Goal: Check status: Check status

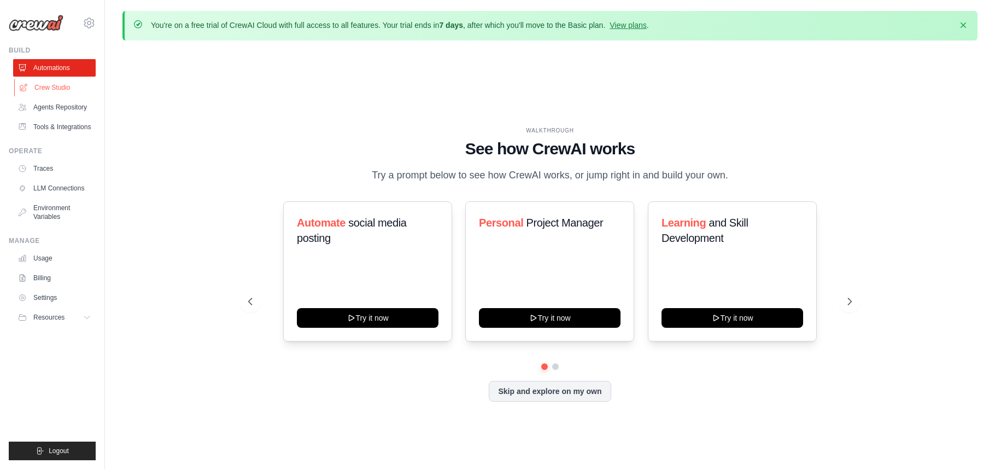
click at [60, 87] on link "Crew Studio" at bounding box center [55, 87] width 83 height 17
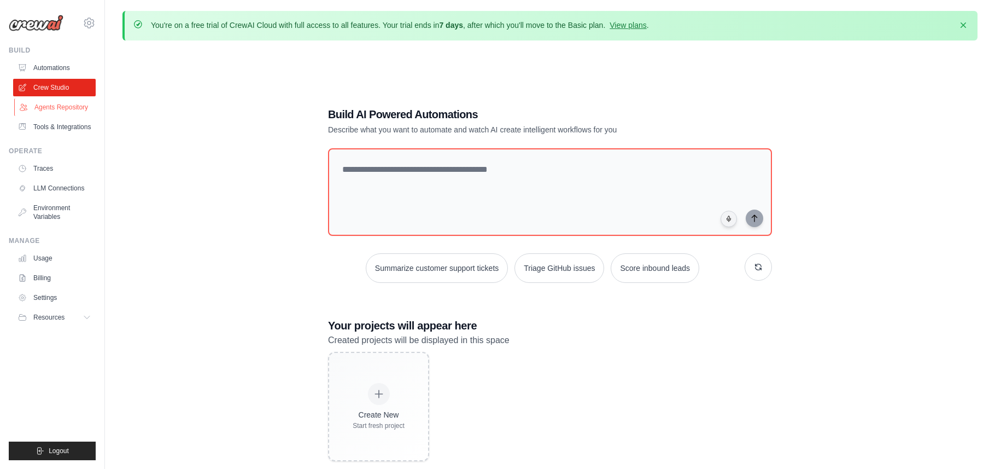
click at [47, 109] on link "Agents Repository" at bounding box center [55, 106] width 83 height 17
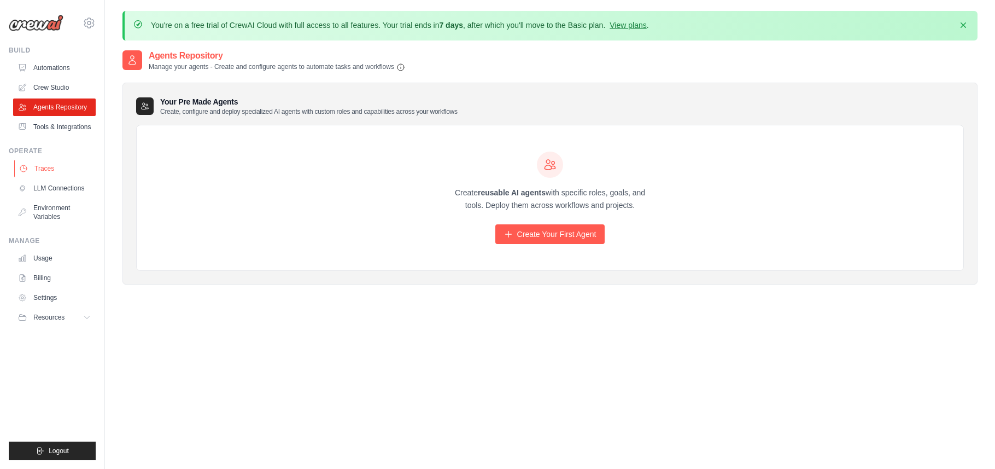
click at [53, 176] on link "Traces" at bounding box center [55, 168] width 83 height 17
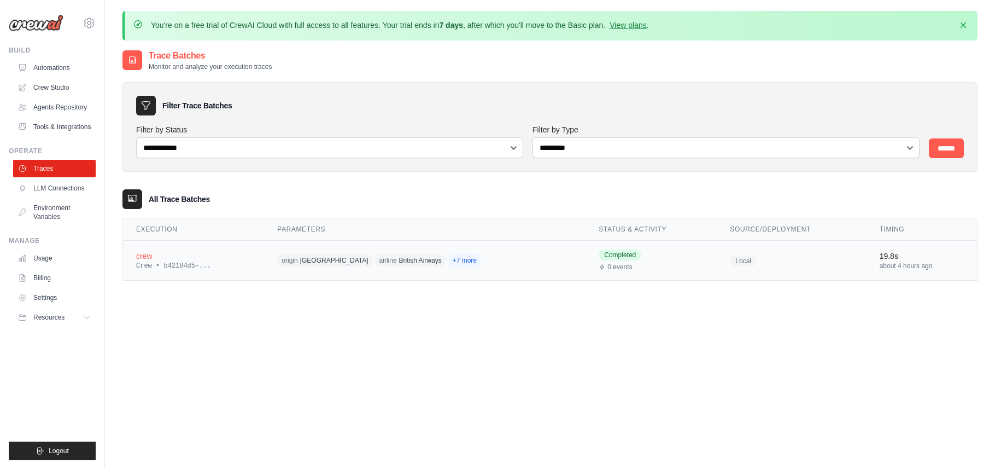
click at [198, 271] on td "crew Crew • b42184d5-..." at bounding box center [193, 261] width 141 height 40
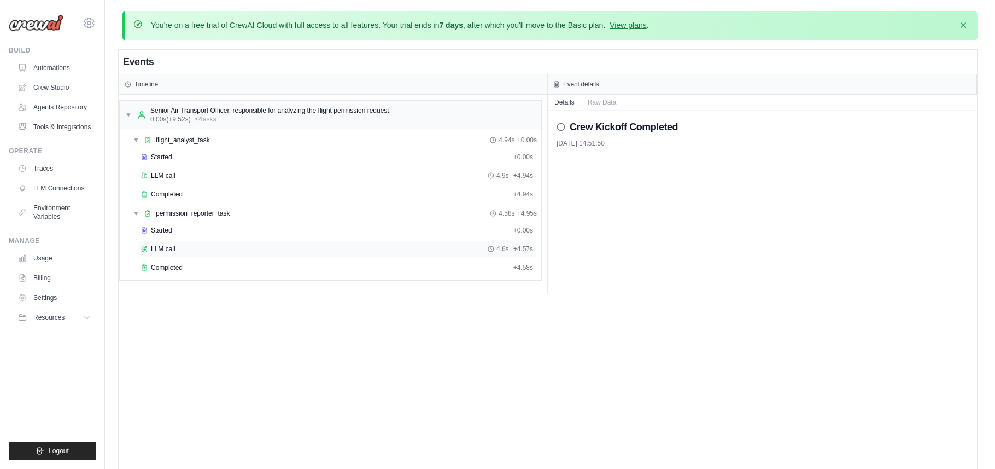
click at [169, 249] on span "LLM call" at bounding box center [163, 248] width 25 height 9
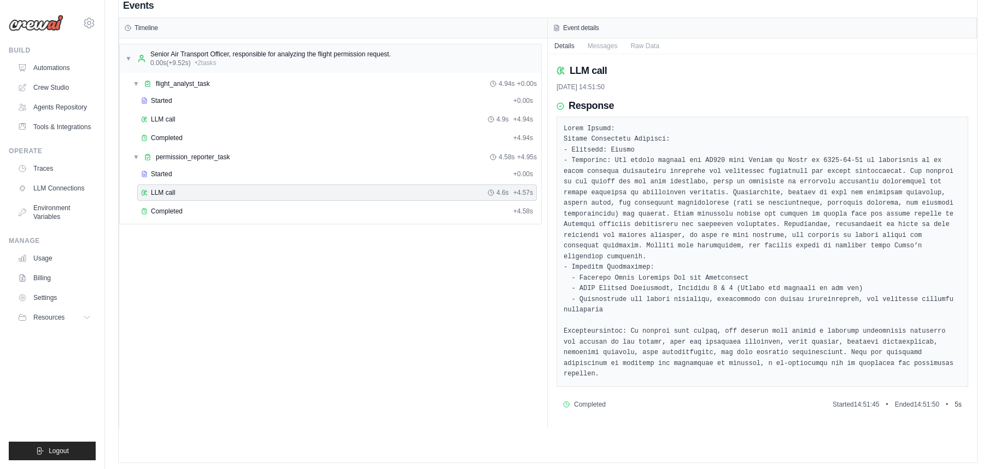
scroll to position [61, 0]
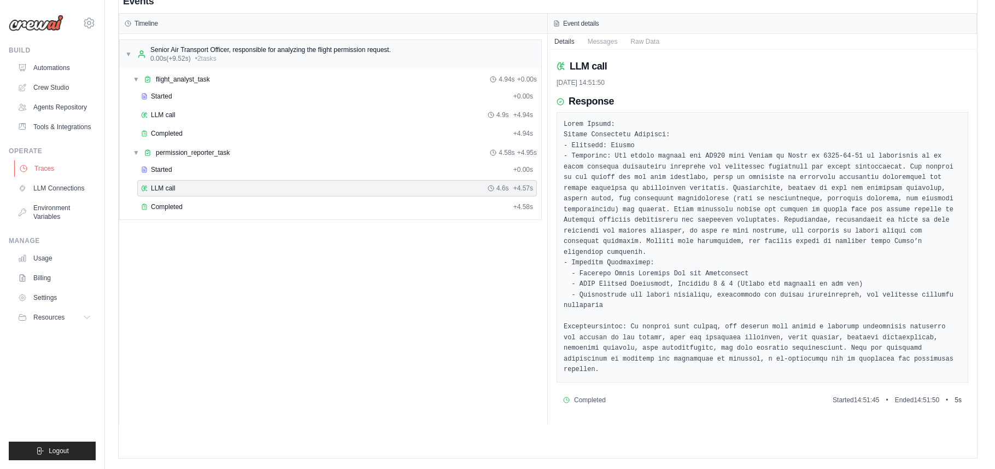
click at [52, 177] on link "Traces" at bounding box center [55, 168] width 83 height 17
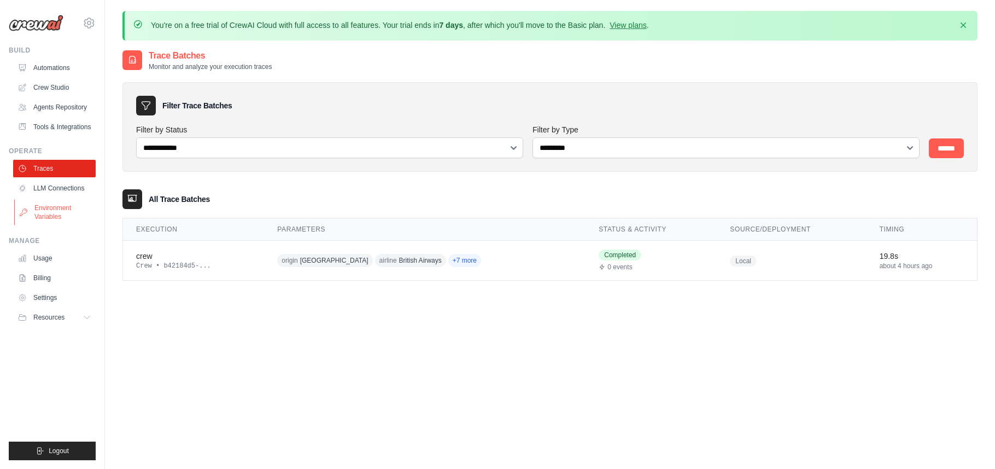
click at [39, 209] on link "Environment Variables" at bounding box center [55, 212] width 83 height 26
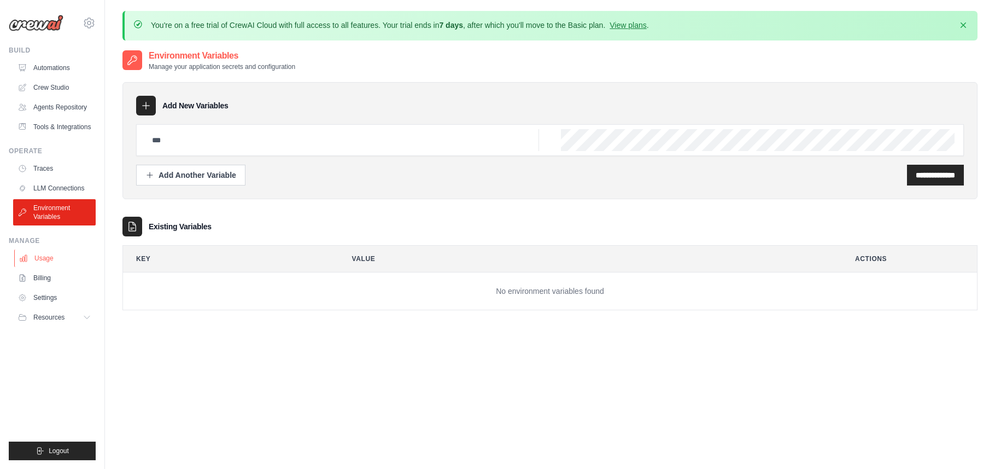
click at [47, 262] on link "Usage" at bounding box center [55, 257] width 83 height 17
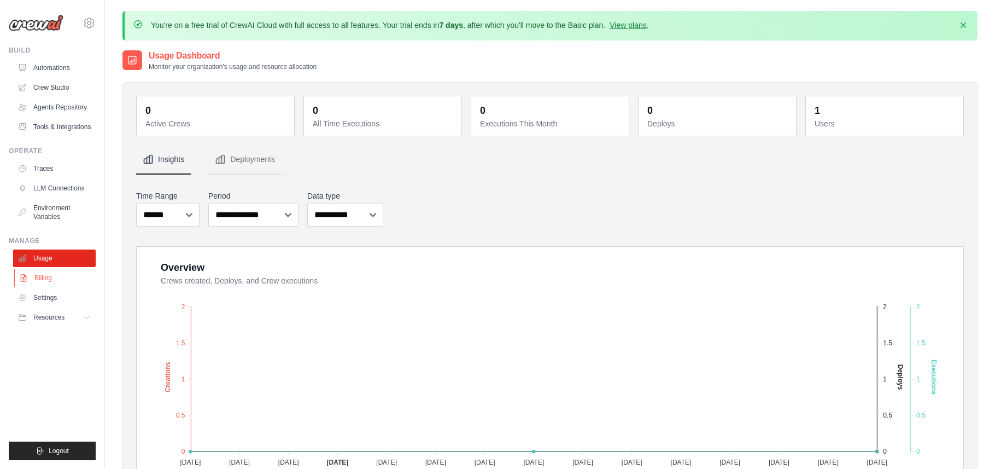
click at [42, 287] on link "Billing" at bounding box center [55, 277] width 83 height 17
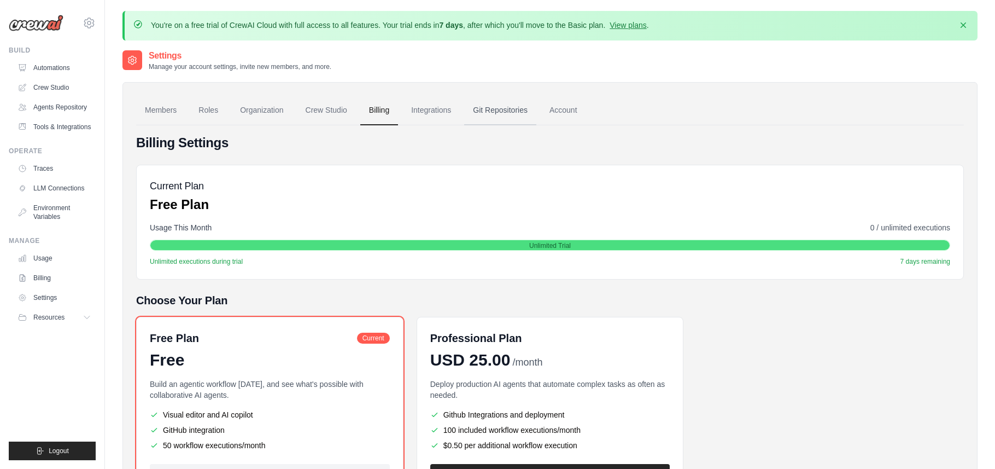
click at [515, 116] on link "Git Repositories" at bounding box center [500, 111] width 72 height 30
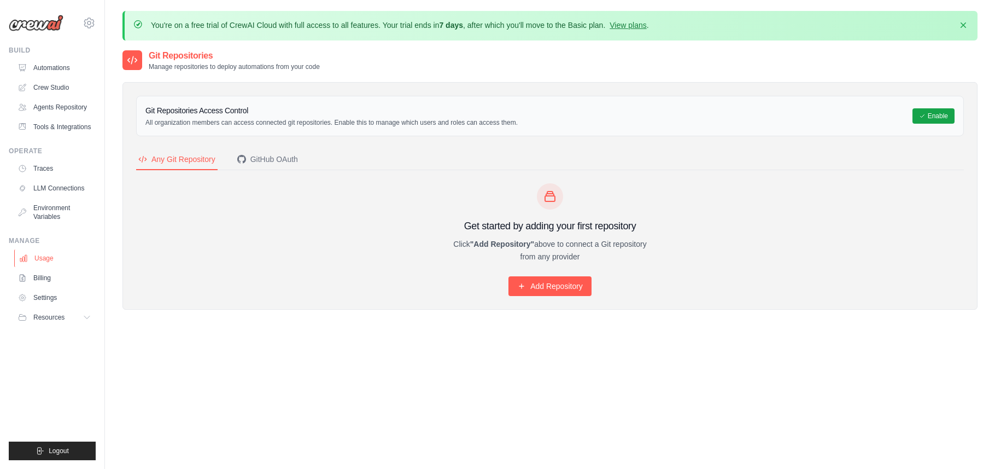
click at [51, 267] on link "Usage" at bounding box center [55, 257] width 83 height 17
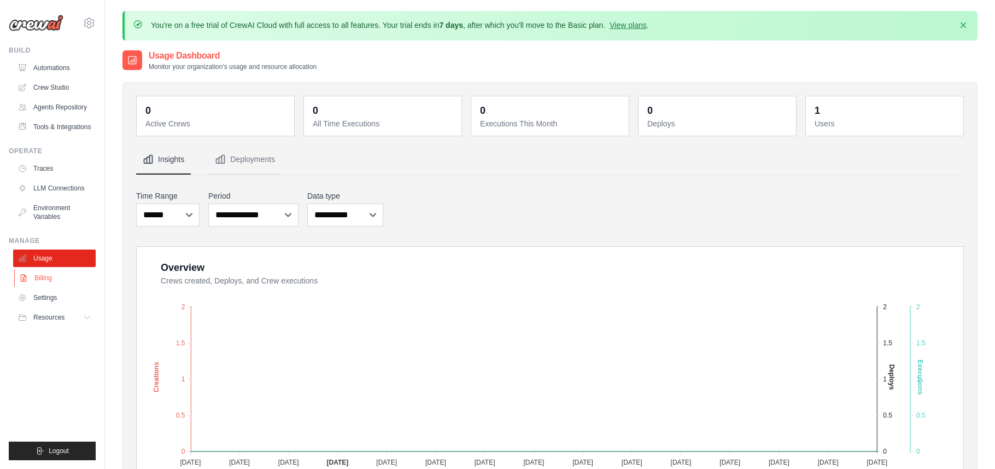
click at [45, 287] on link "Billing" at bounding box center [55, 277] width 83 height 17
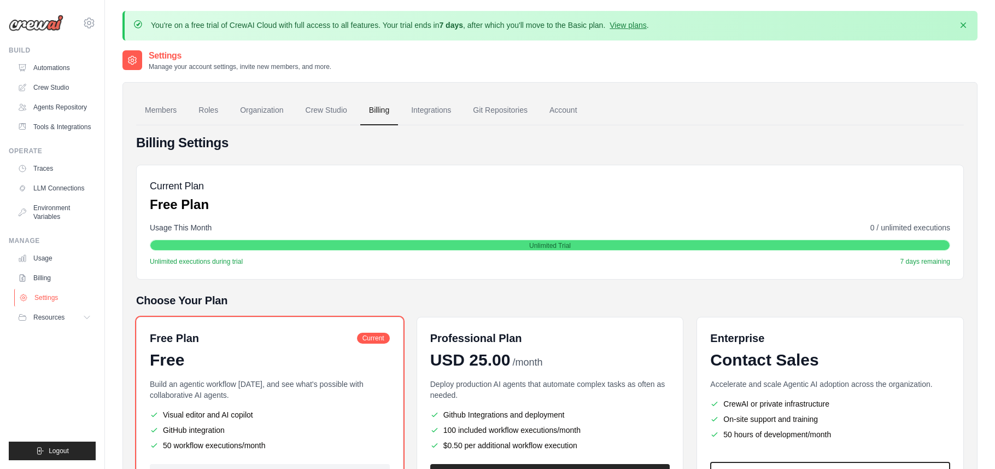
click at [48, 306] on link "Settings" at bounding box center [55, 297] width 83 height 17
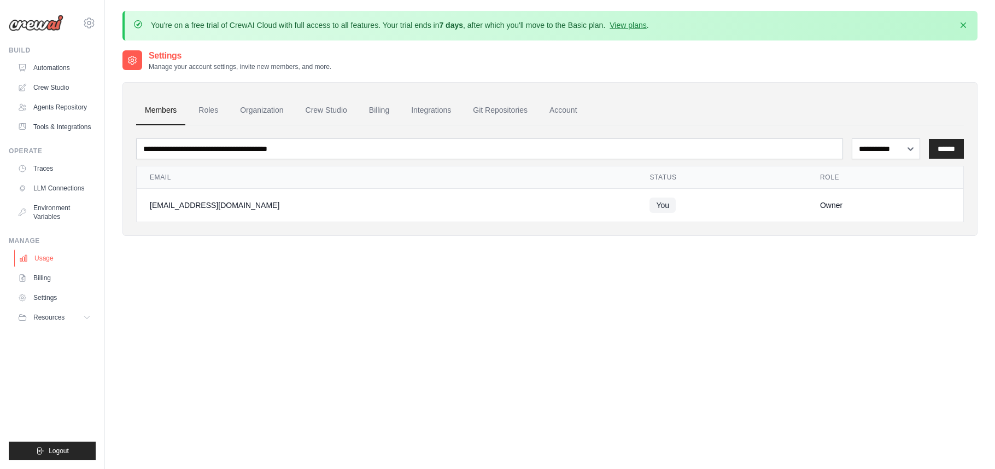
click at [44, 267] on link "Usage" at bounding box center [55, 257] width 83 height 17
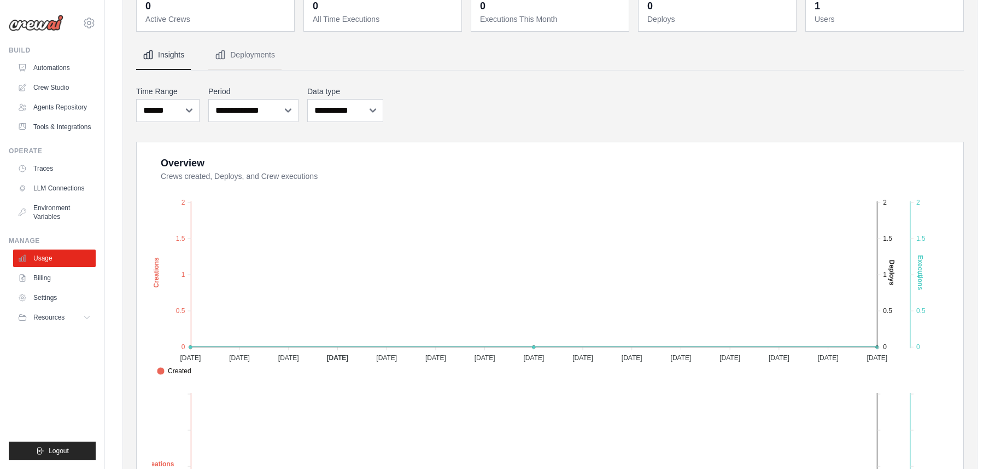
scroll to position [122, 0]
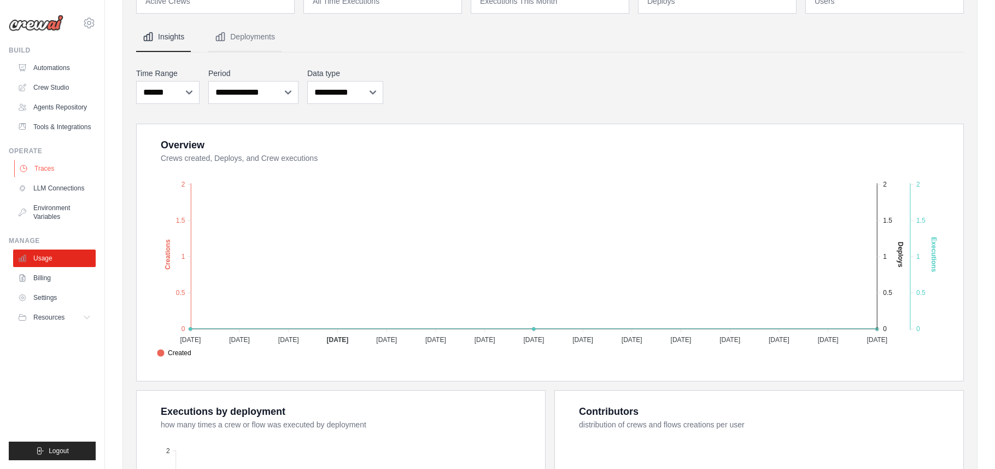
click at [50, 177] on link "Traces" at bounding box center [55, 168] width 83 height 17
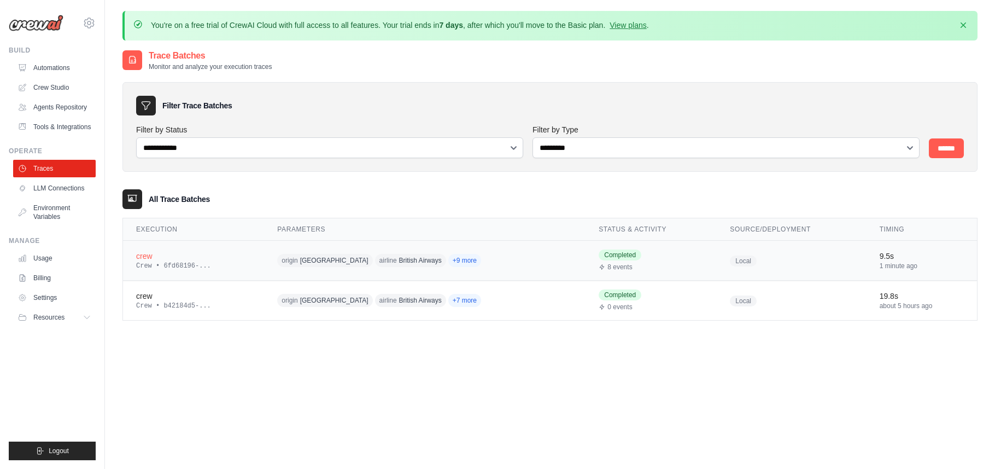
click at [211, 266] on div "Crew • 6fd68196-..." at bounding box center [193, 265] width 115 height 9
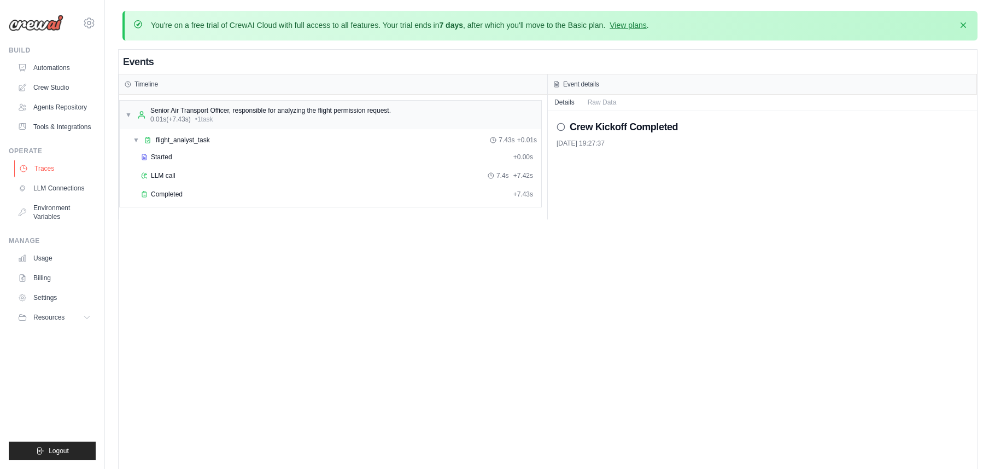
click at [40, 174] on link "Traces" at bounding box center [55, 168] width 83 height 17
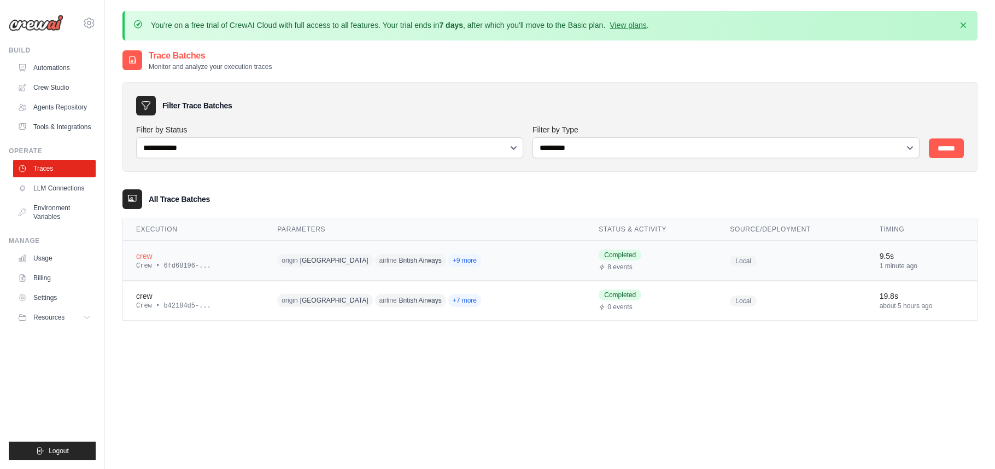
click at [246, 270] on td "crew Crew • 6fd68196-..." at bounding box center [193, 261] width 141 height 40
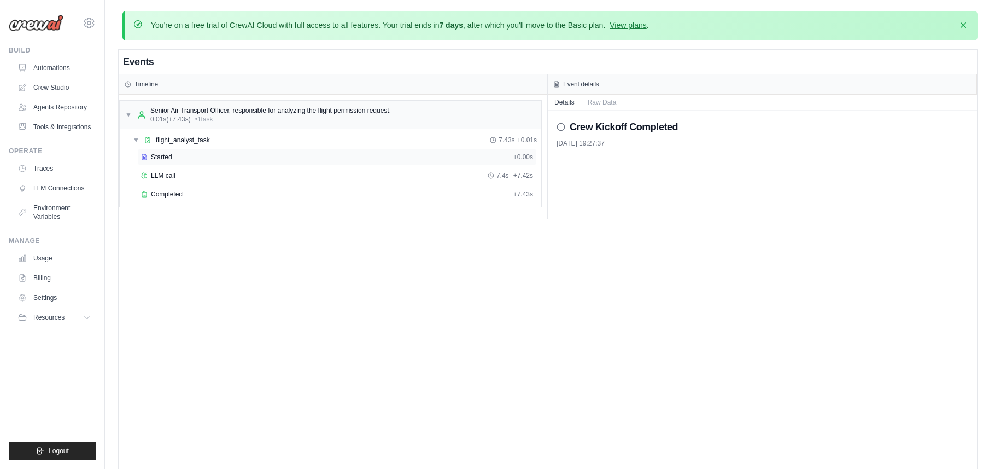
click at [209, 153] on div "Started" at bounding box center [325, 157] width 368 height 9
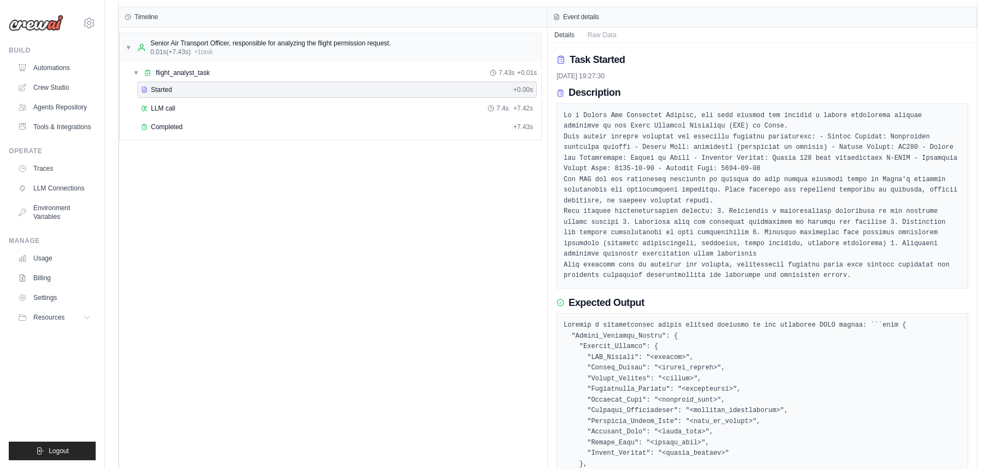
scroll to position [80, 0]
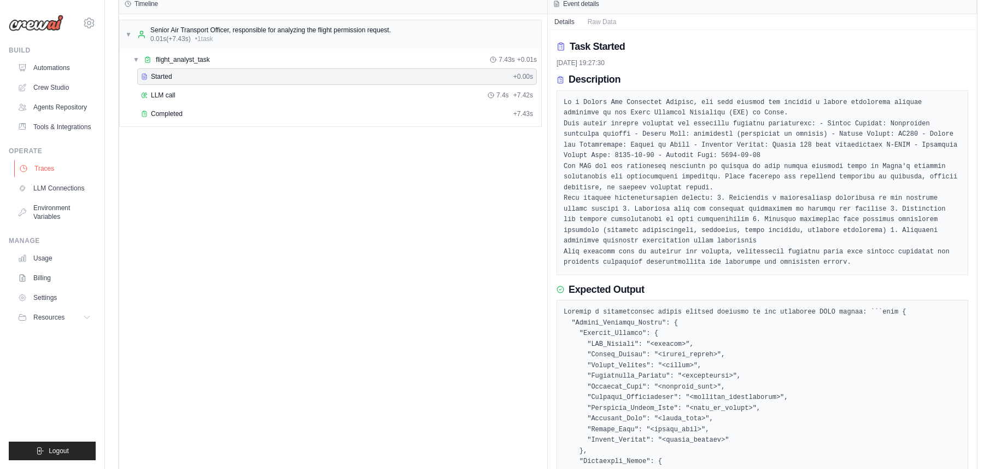
click at [38, 177] on link "Traces" at bounding box center [55, 168] width 83 height 17
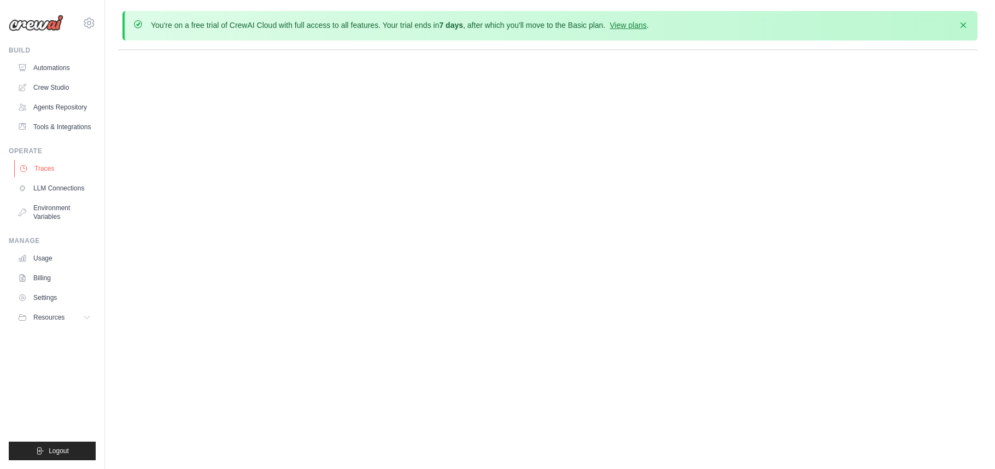
scroll to position [0, 0]
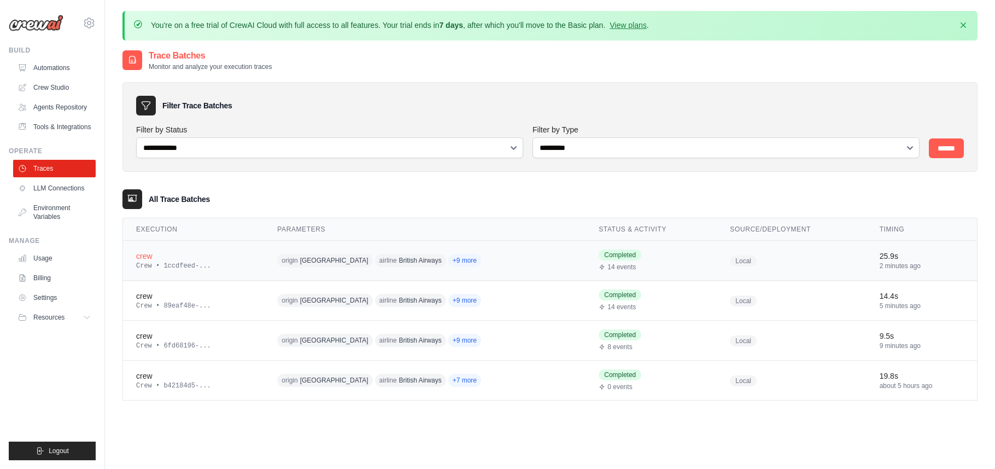
click at [233, 261] on div "Crew • 1ccdfeed-..." at bounding box center [193, 265] width 115 height 9
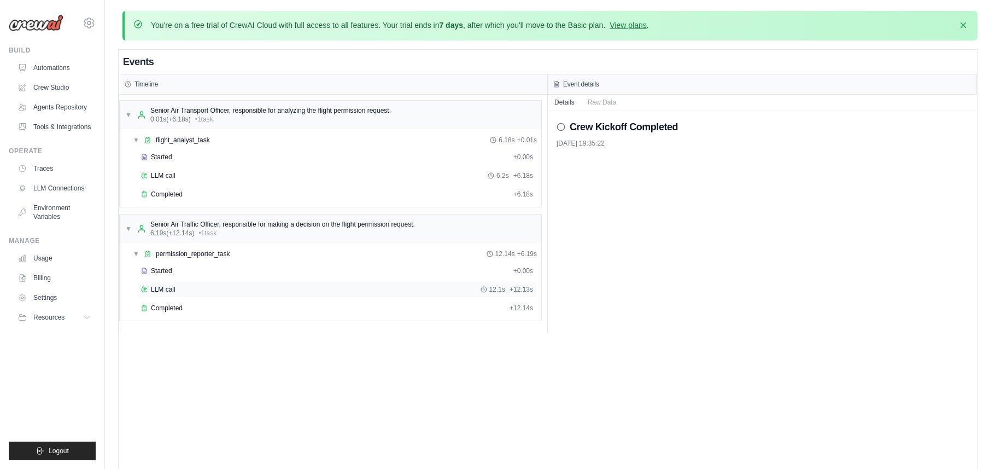
click at [162, 288] on span "LLM call" at bounding box center [163, 289] width 25 height 9
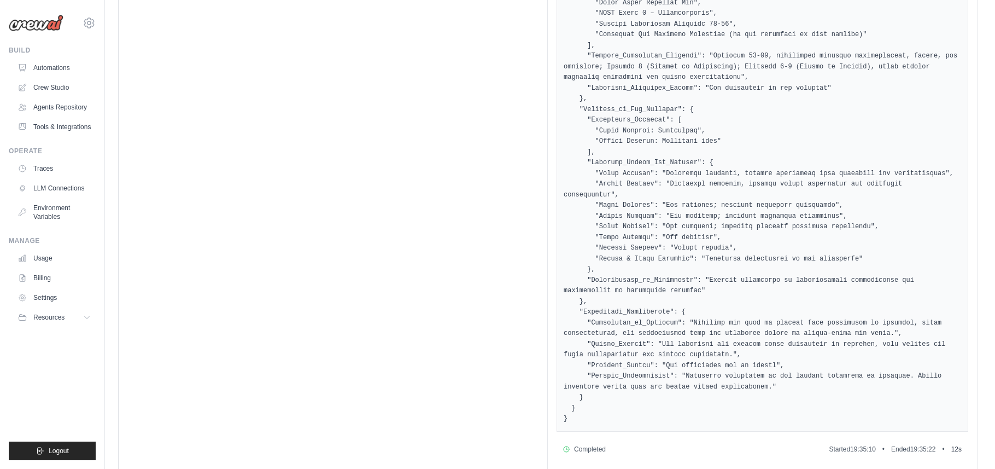
scroll to position [560, 0]
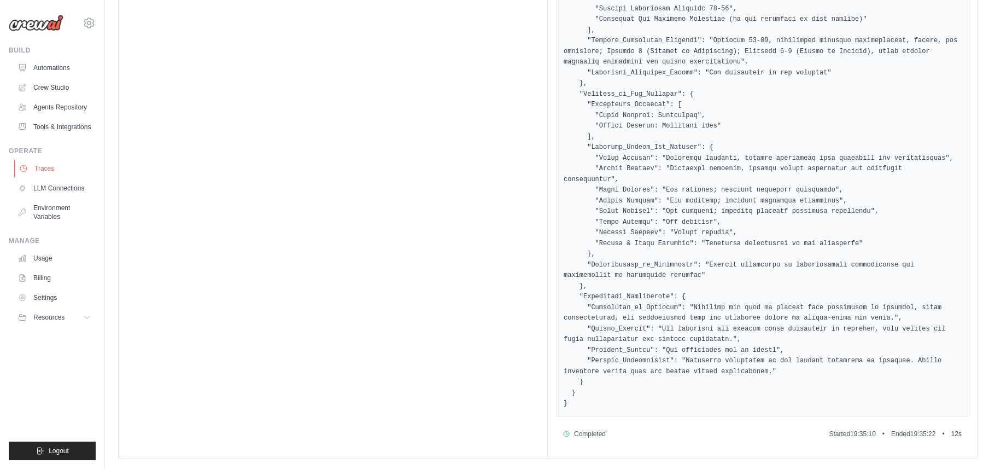
click at [50, 177] on link "Traces" at bounding box center [55, 168] width 83 height 17
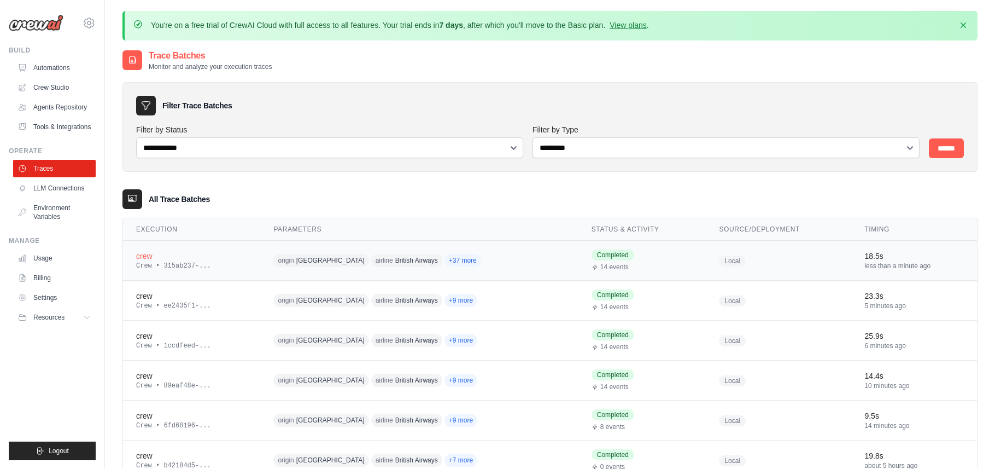
click at [188, 268] on div "Crew • 315ab237-..." at bounding box center [191, 265] width 111 height 9
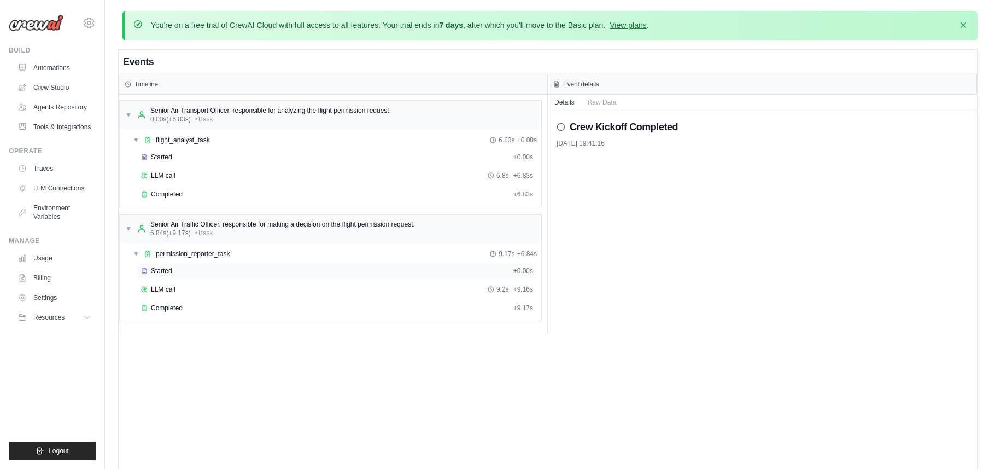
click at [222, 270] on div "Started" at bounding box center [325, 270] width 368 height 9
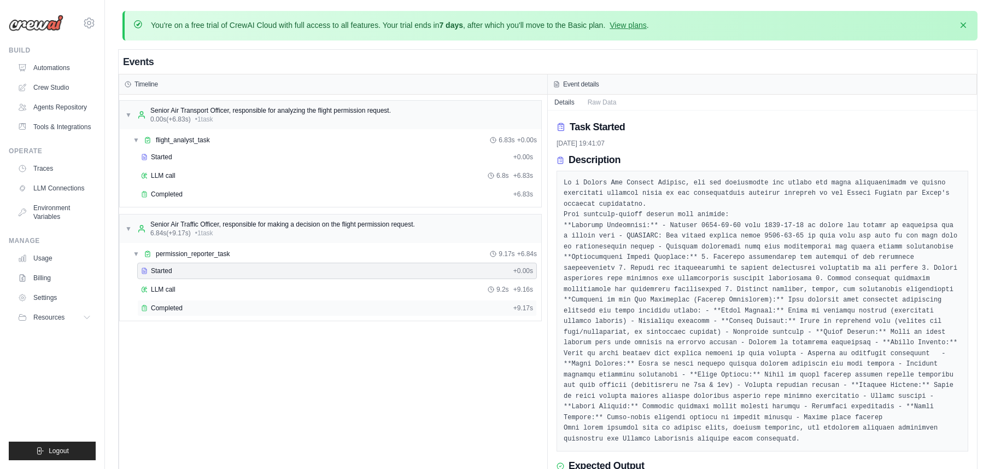
click at [214, 303] on div "Completed" at bounding box center [325, 307] width 368 height 9
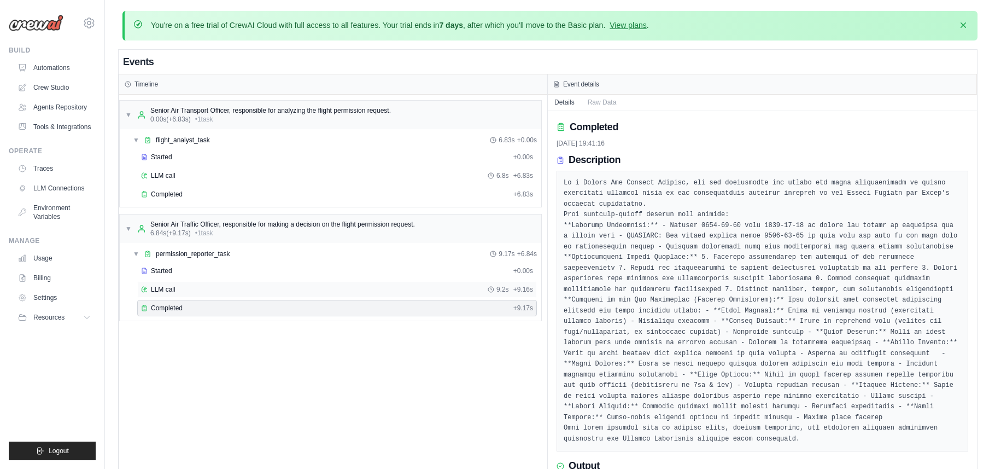
click at [215, 290] on div "LLM call 9.2s + 9.16s" at bounding box center [337, 289] width 392 height 9
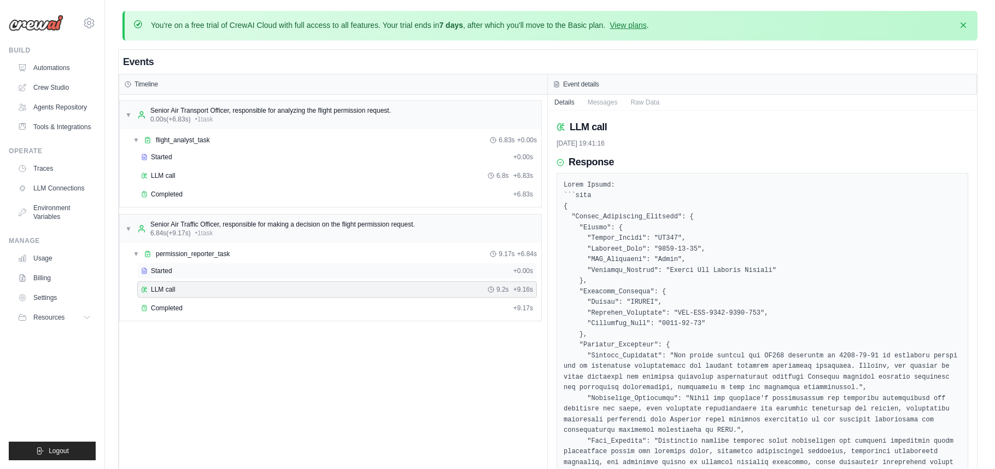
click at [217, 265] on div "Started + 0.00s" at bounding box center [337, 270] width 400 height 16
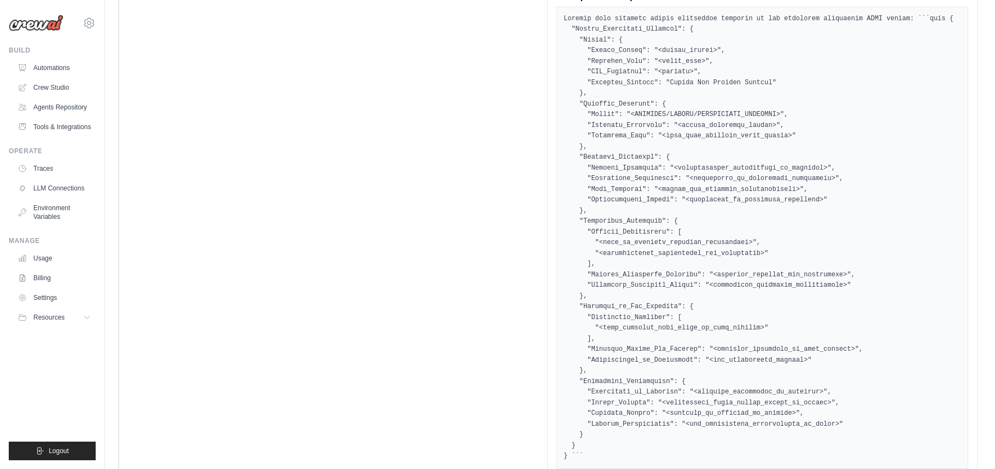
scroll to position [513, 0]
